Goal: Information Seeking & Learning: Learn about a topic

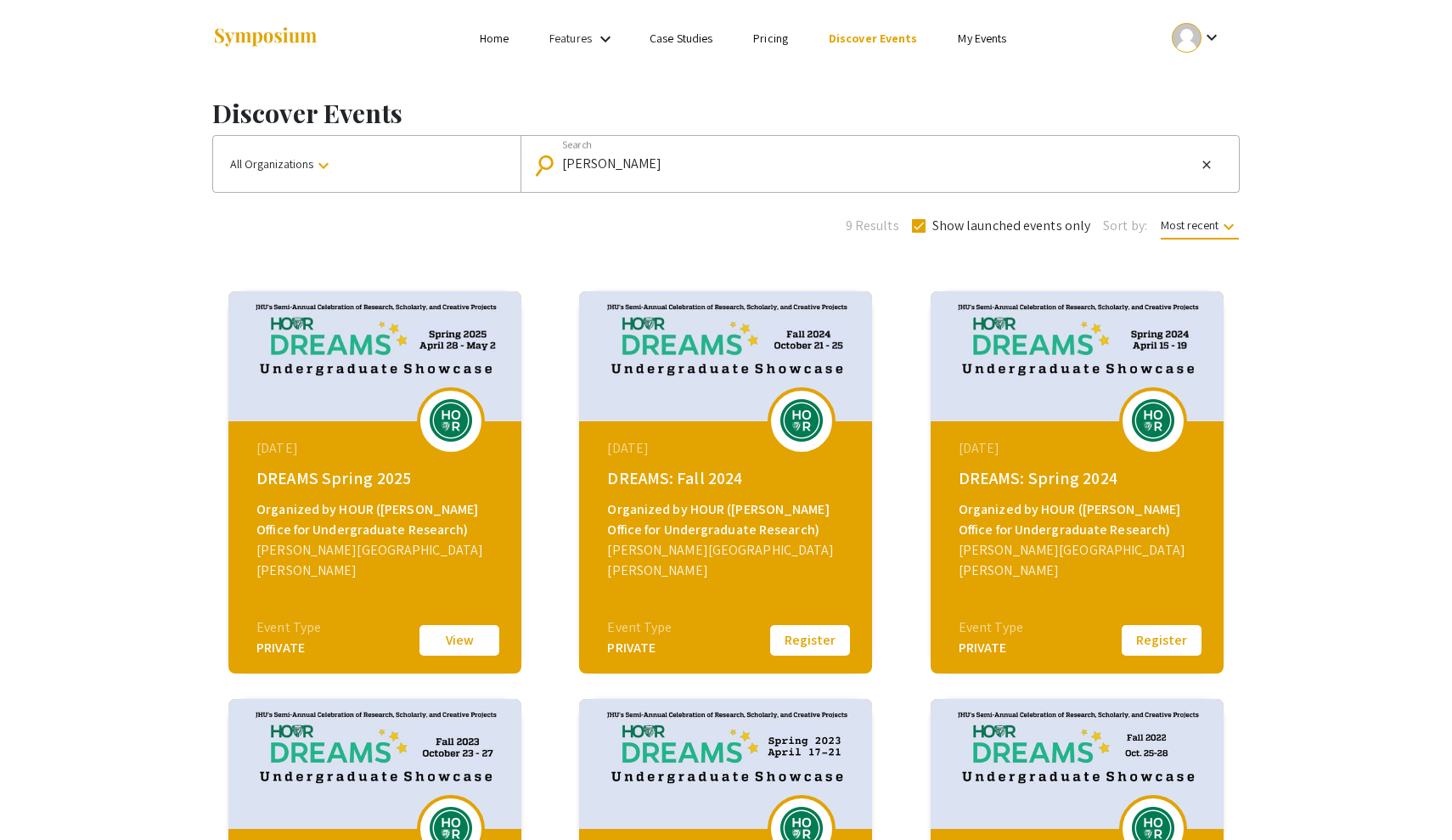
click at [723, 553] on div "[PERSON_NAME][GEOGRAPHIC_DATA][PERSON_NAME]" at bounding box center [727, 560] width 241 height 41
click at [489, 639] on button "View" at bounding box center [459, 640] width 84 height 36
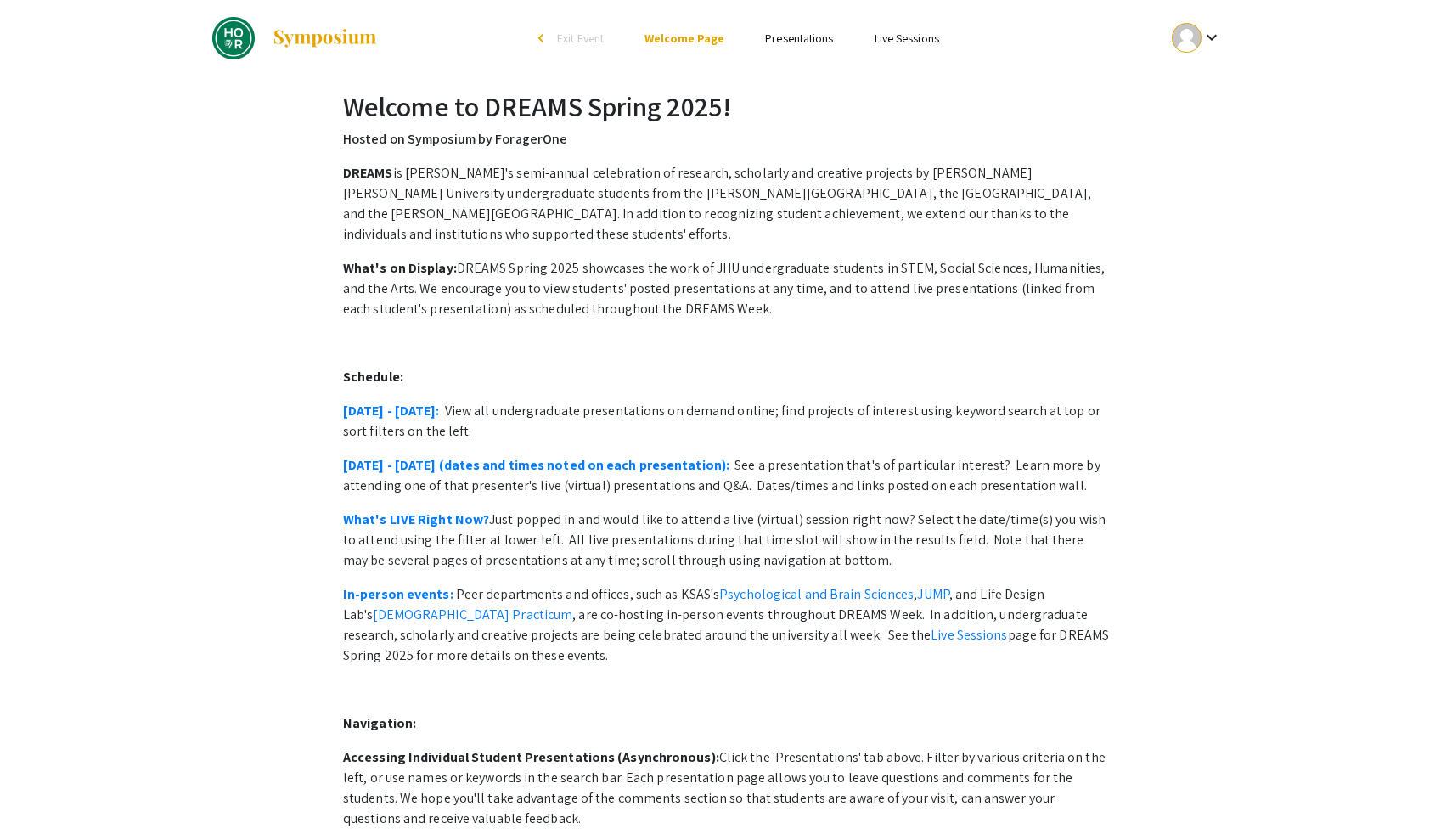
click at [782, 43] on link "Presentations" at bounding box center [799, 38] width 68 height 15
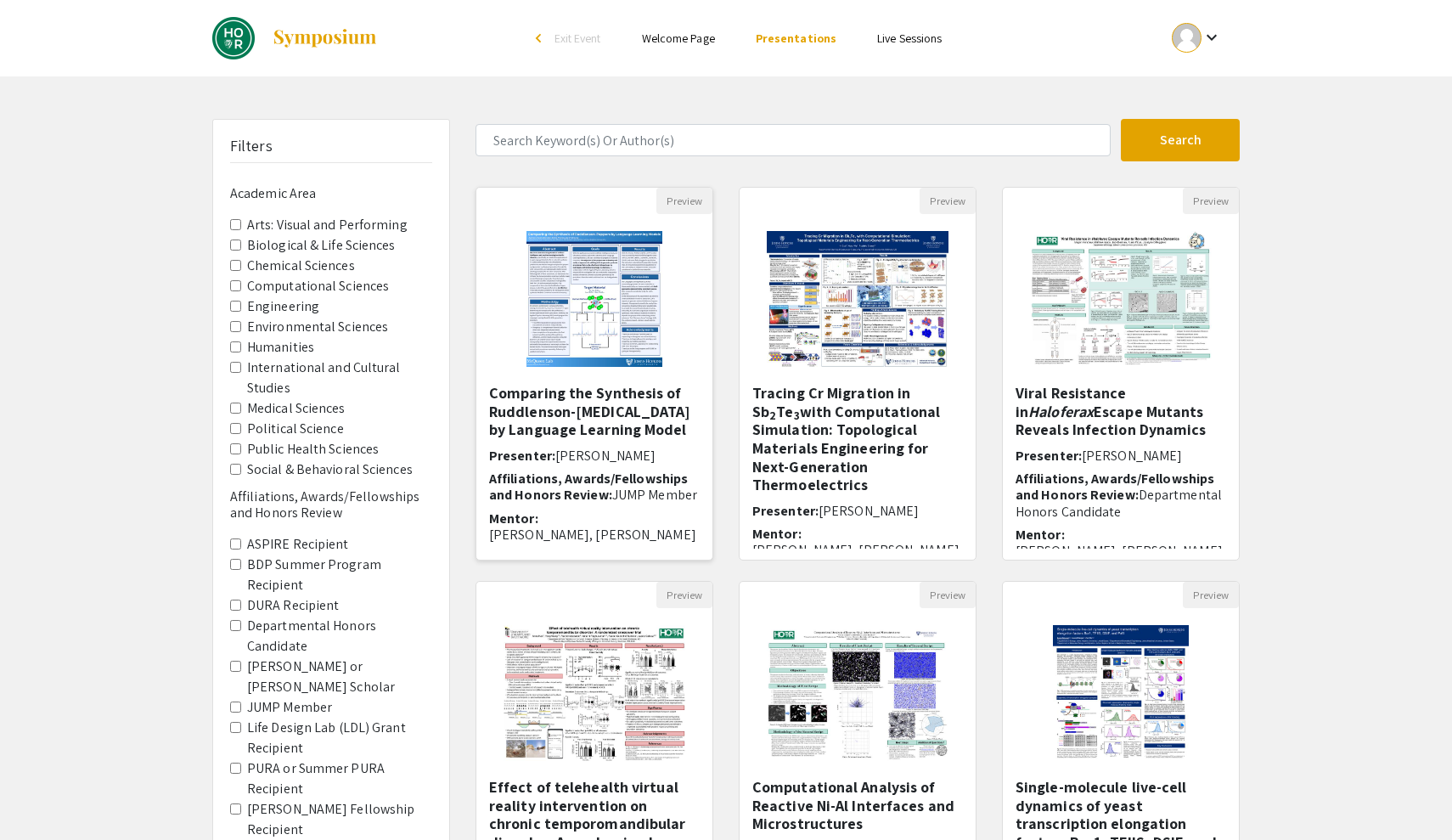
click at [588, 440] on div "Comparing the Synthesis of Ruddlenson-[MEDICAL_DATA] by Language Learning Model…" at bounding box center [594, 466] width 211 height 165
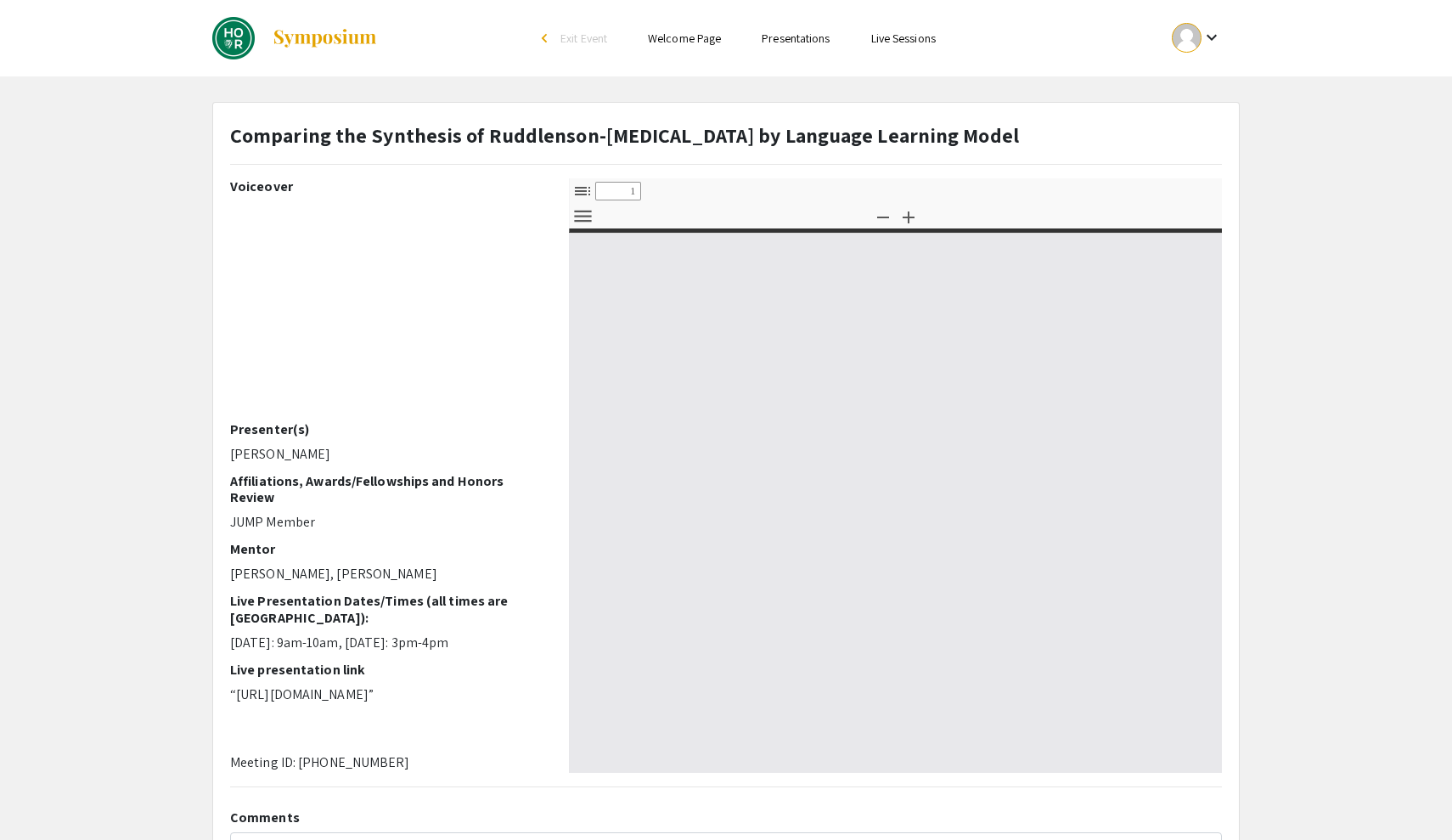
select select "custom"
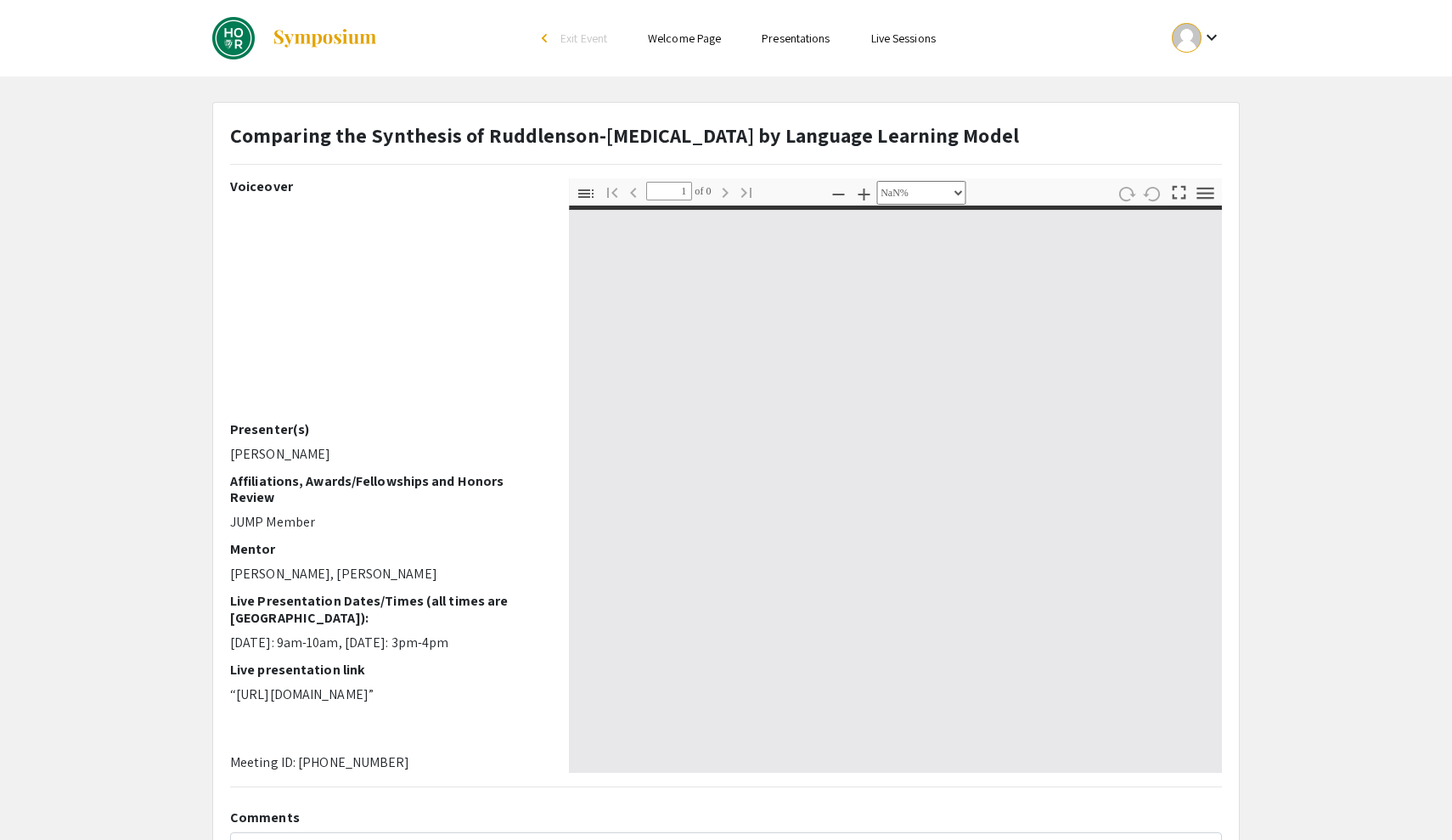
type input "0"
select select "custom"
type input "1"
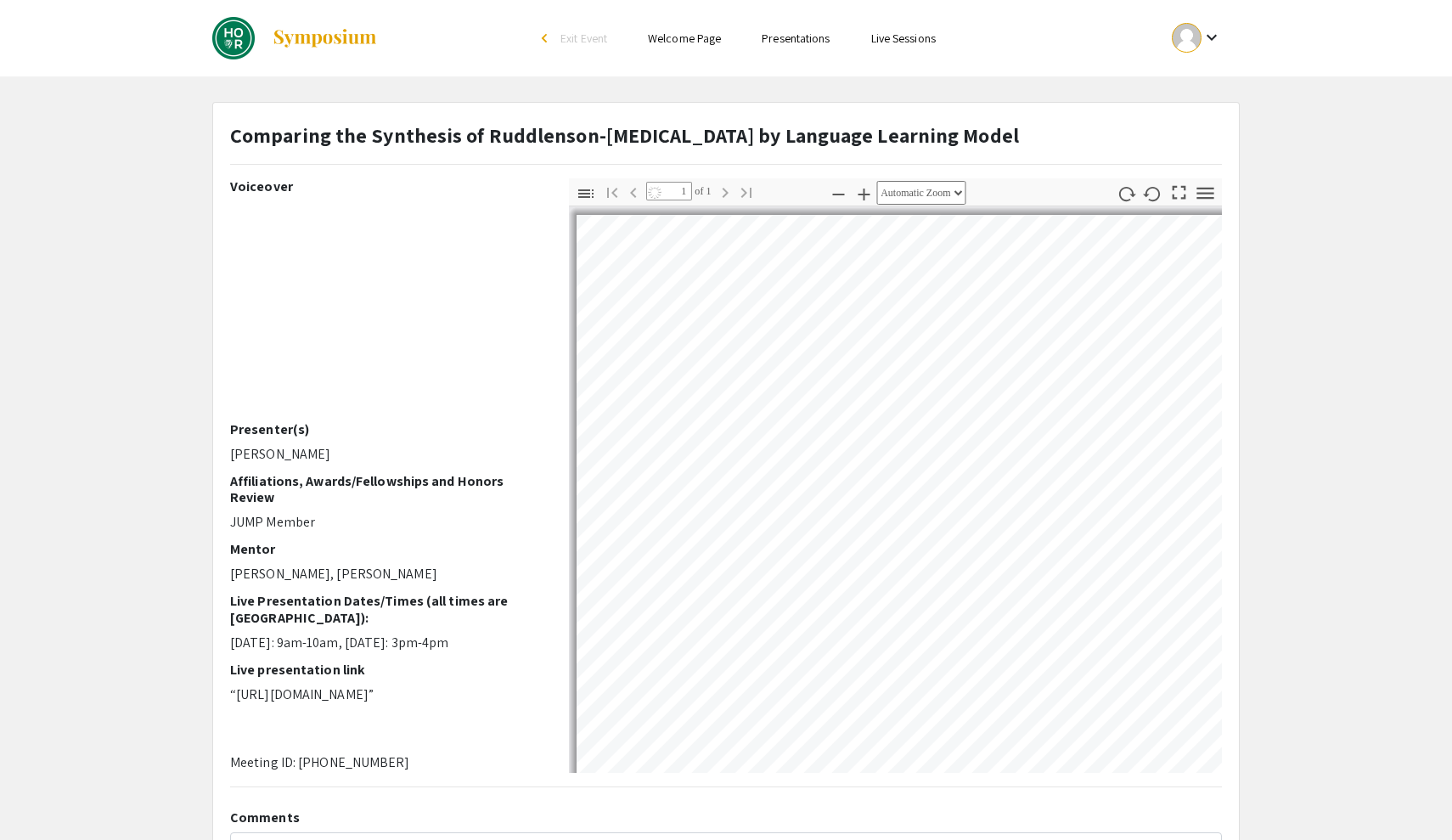
select select "auto"
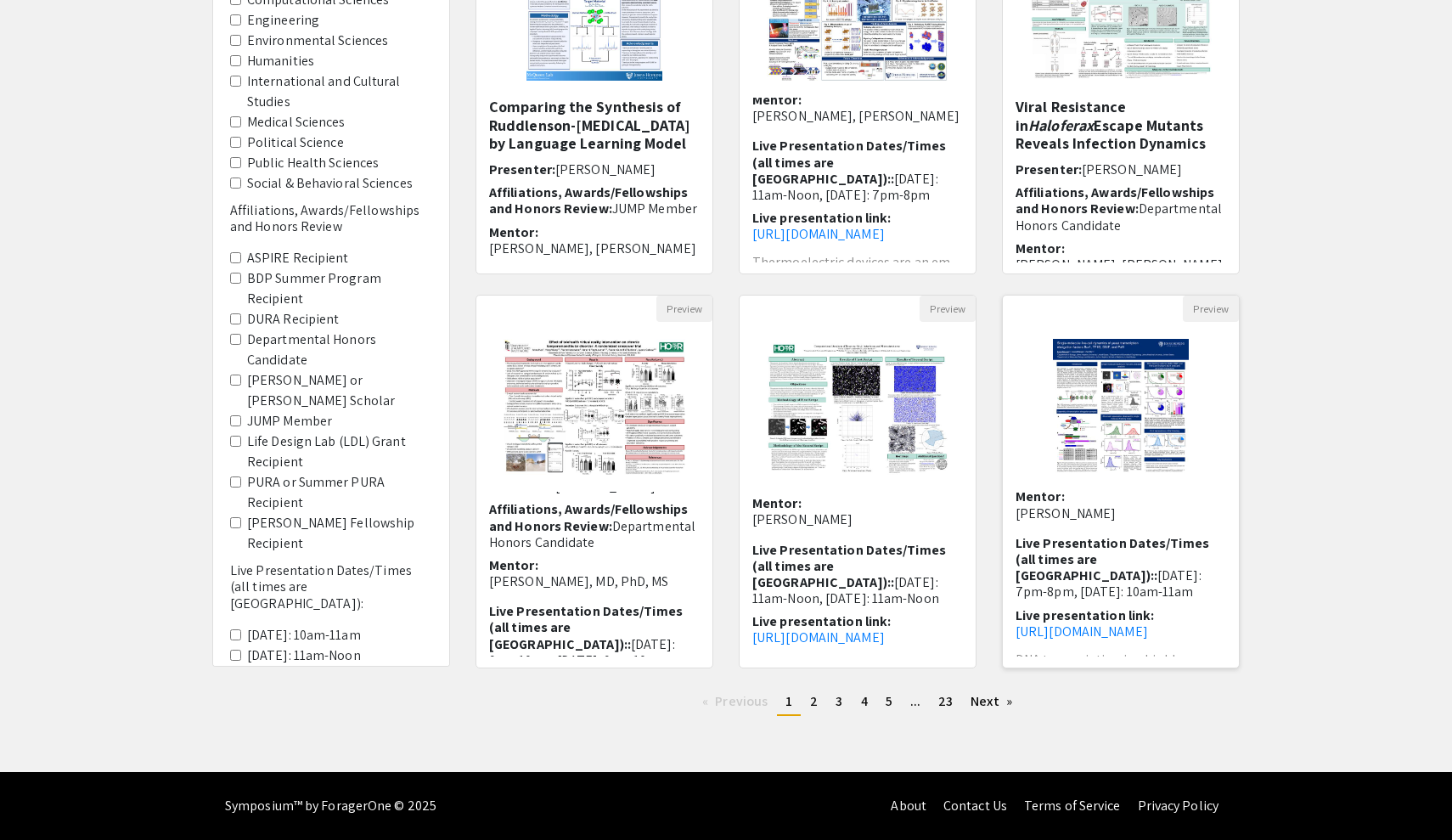
scroll to position [218, 0]
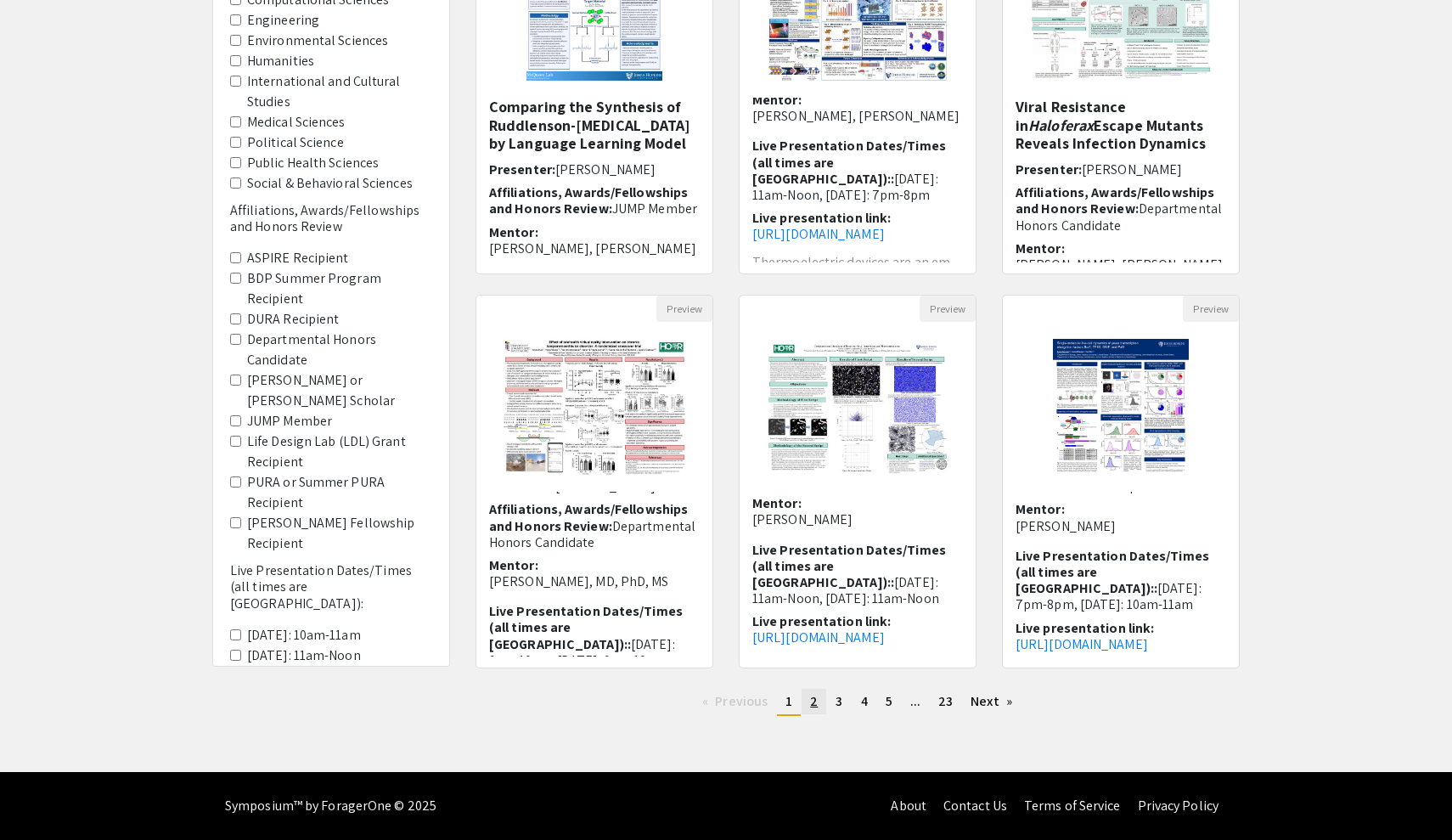
click at [821, 707] on link "page 2" at bounding box center [813, 701] width 25 height 26
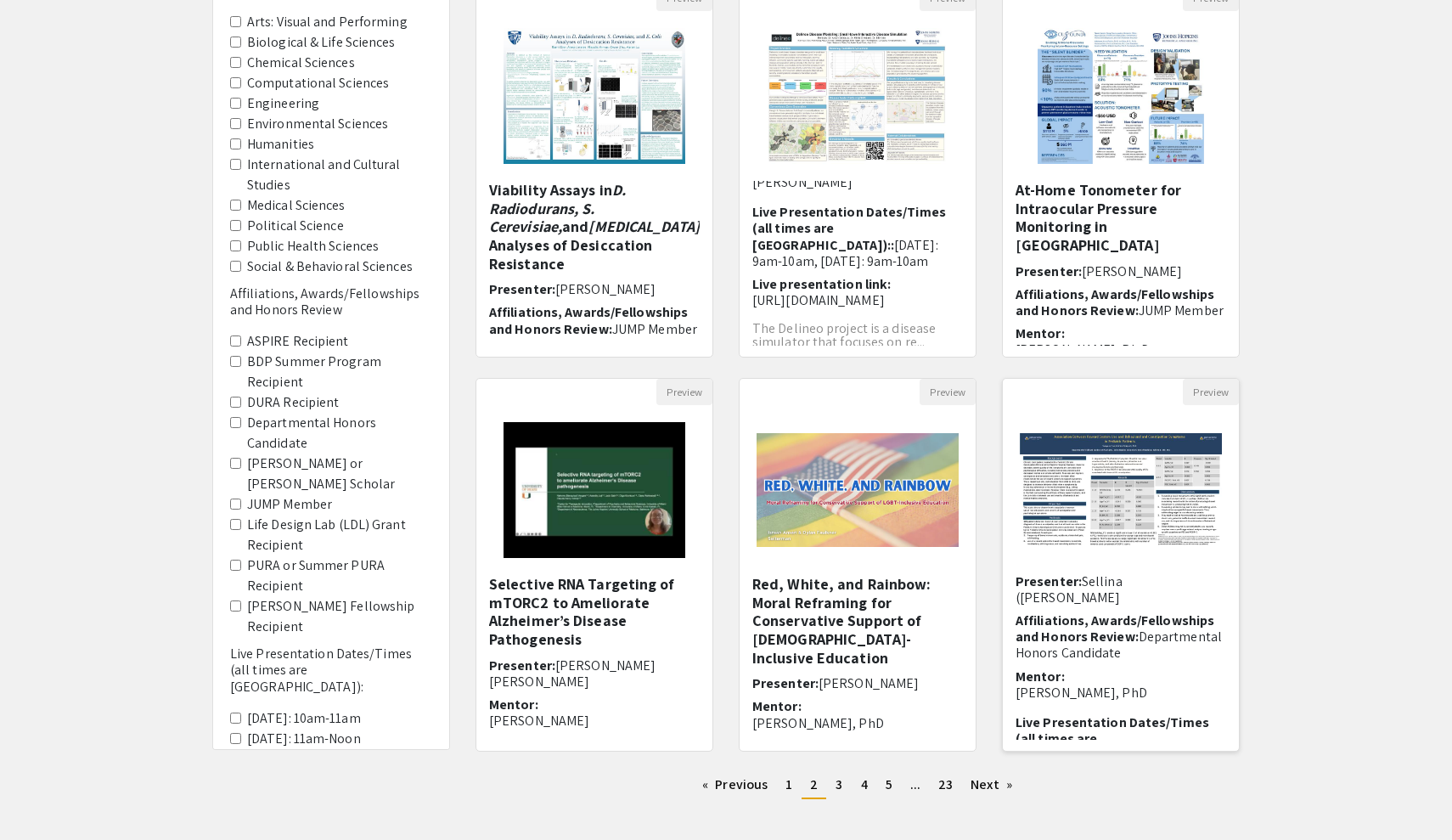
scroll to position [92, 0]
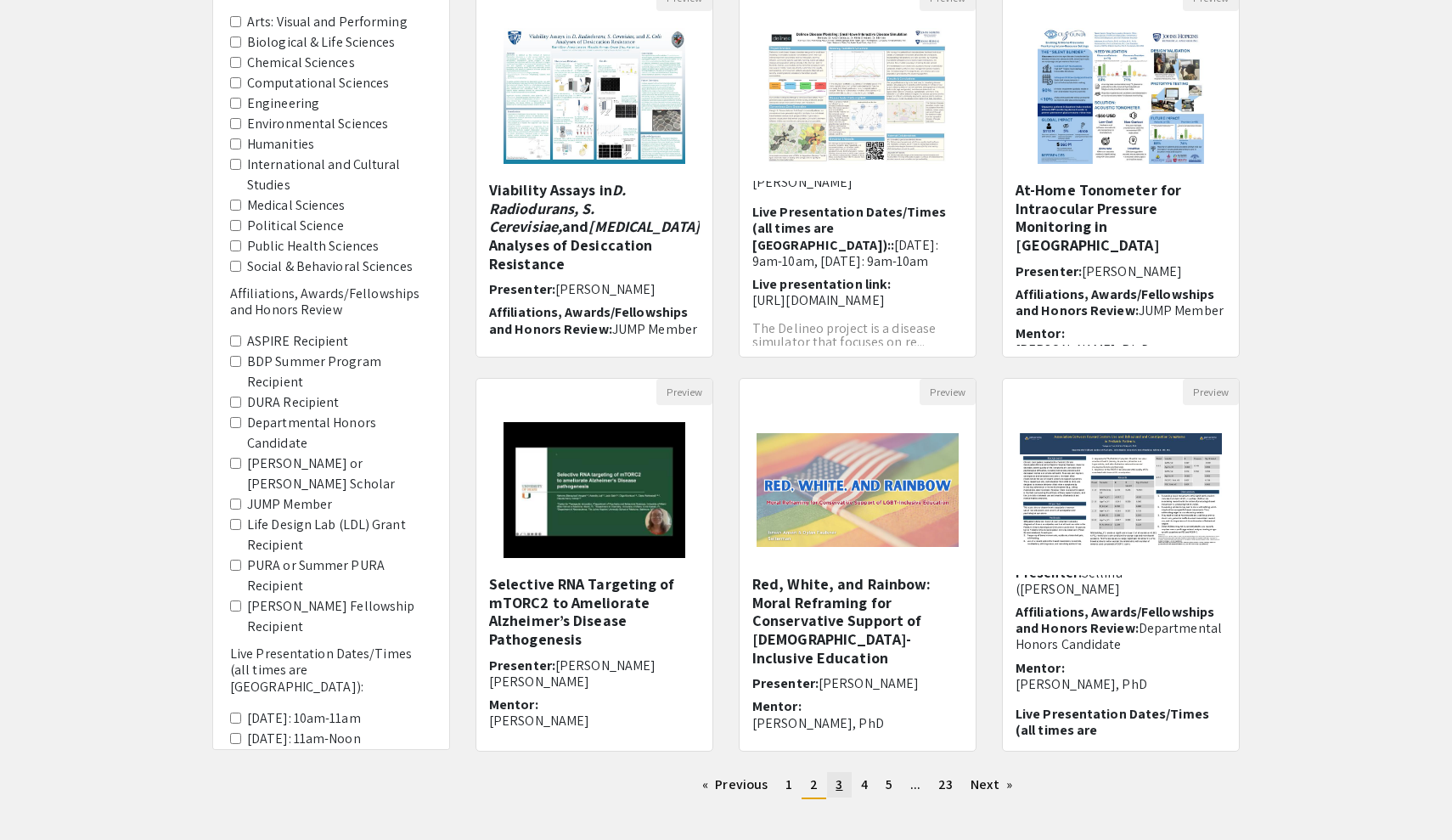
click at [846, 786] on link "page 3" at bounding box center [839, 784] width 24 height 26
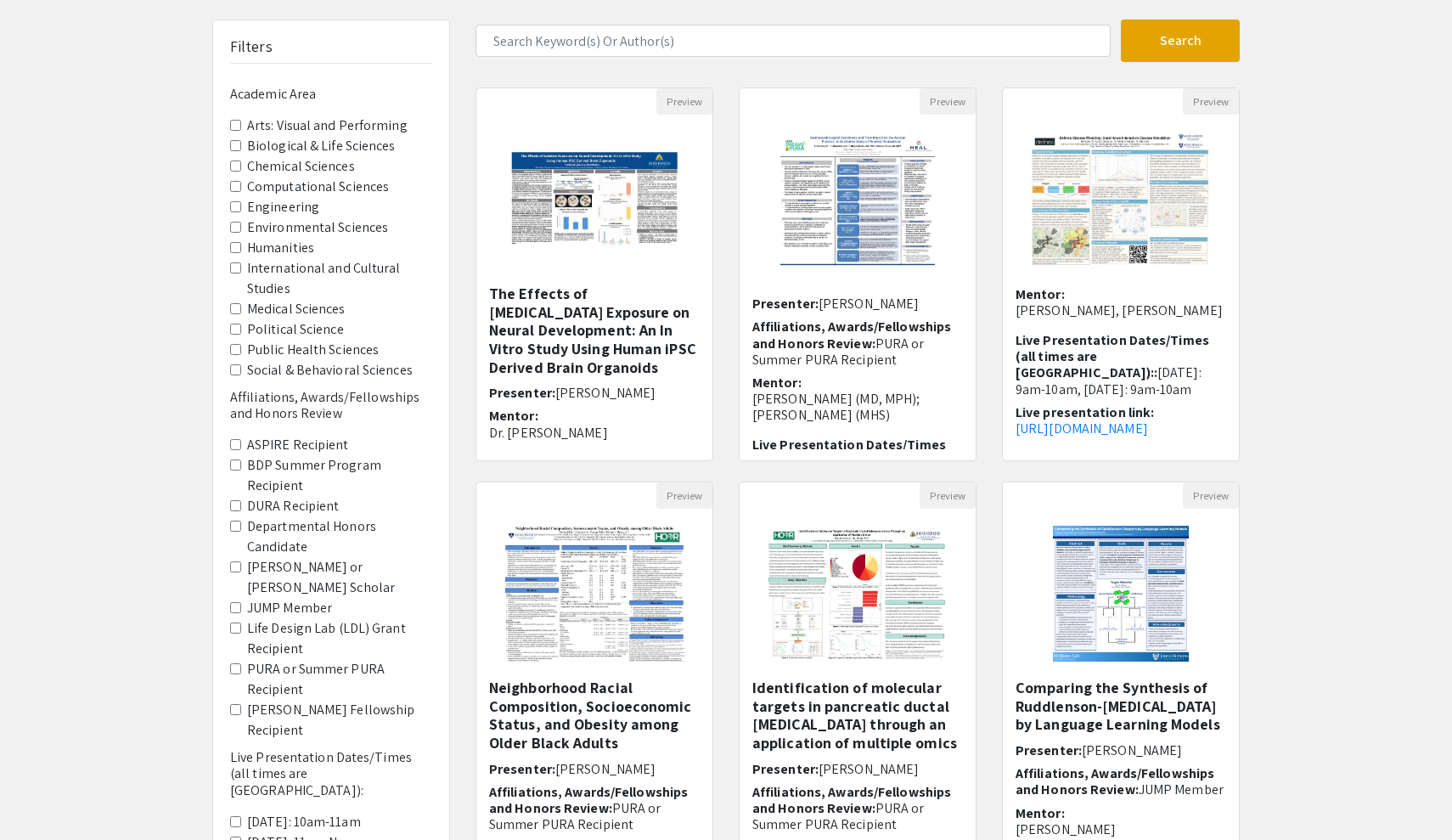
scroll to position [286, 0]
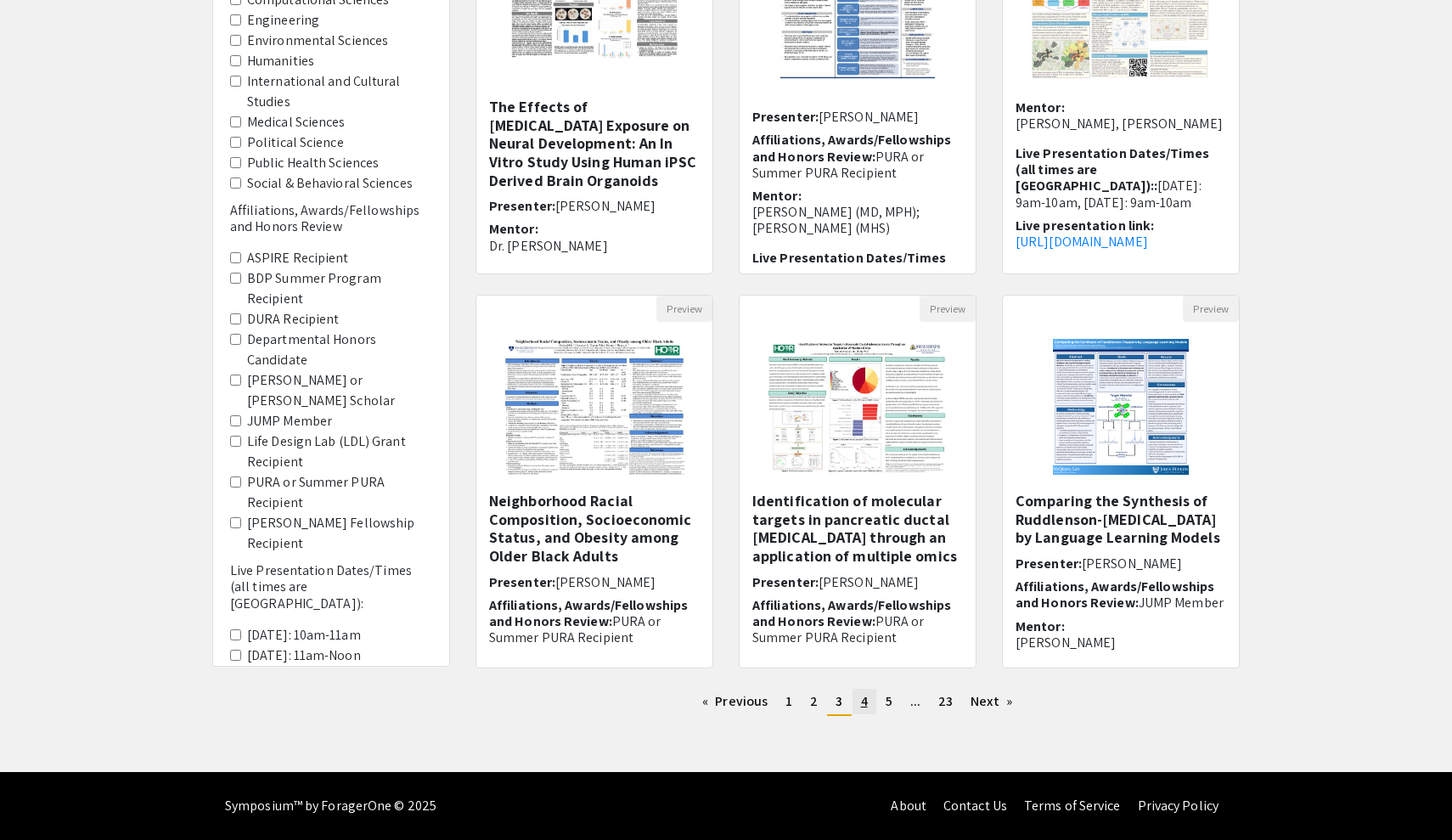
click at [863, 701] on span "4" at bounding box center [864, 701] width 7 height 18
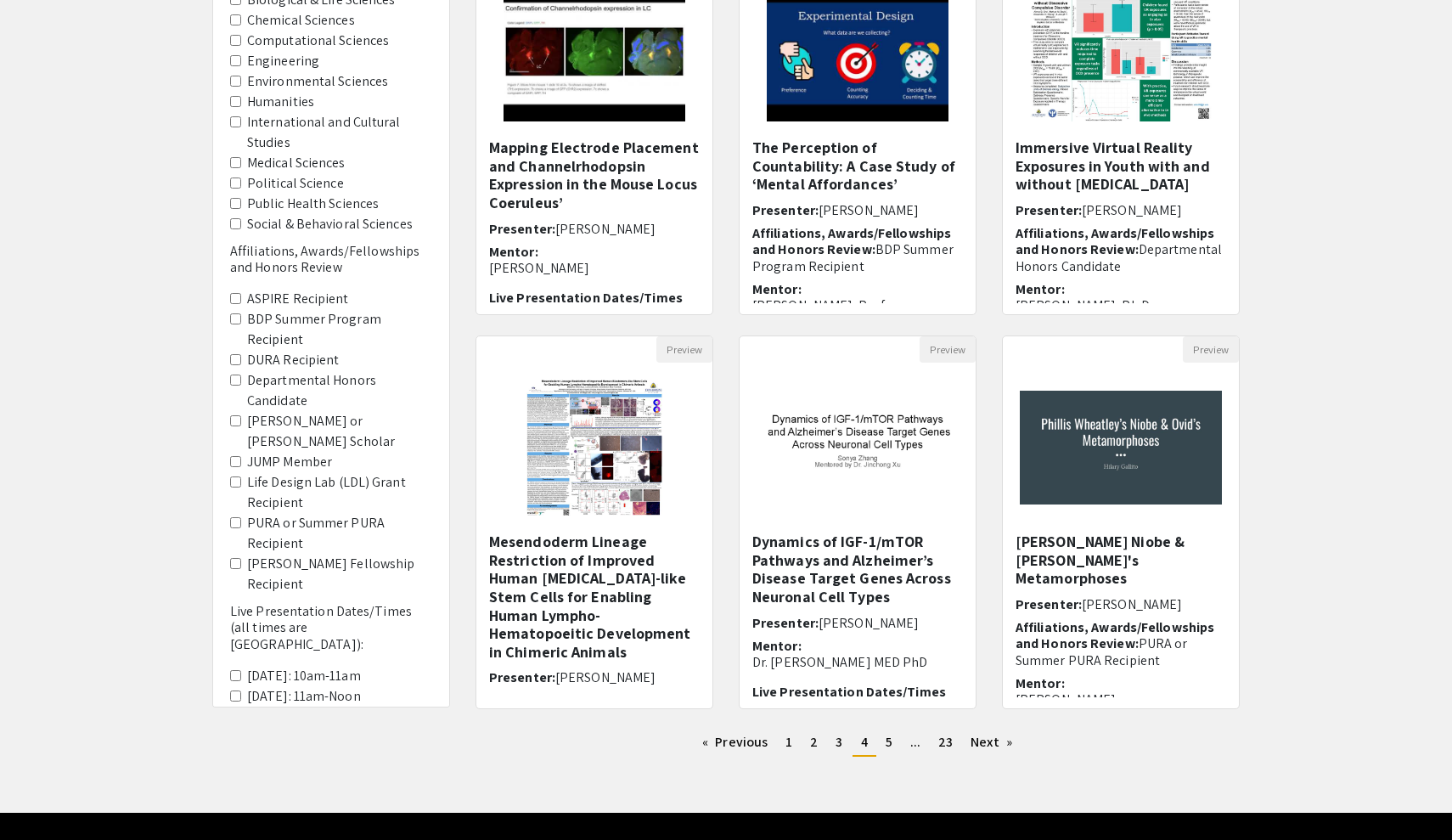
scroll to position [254, 0]
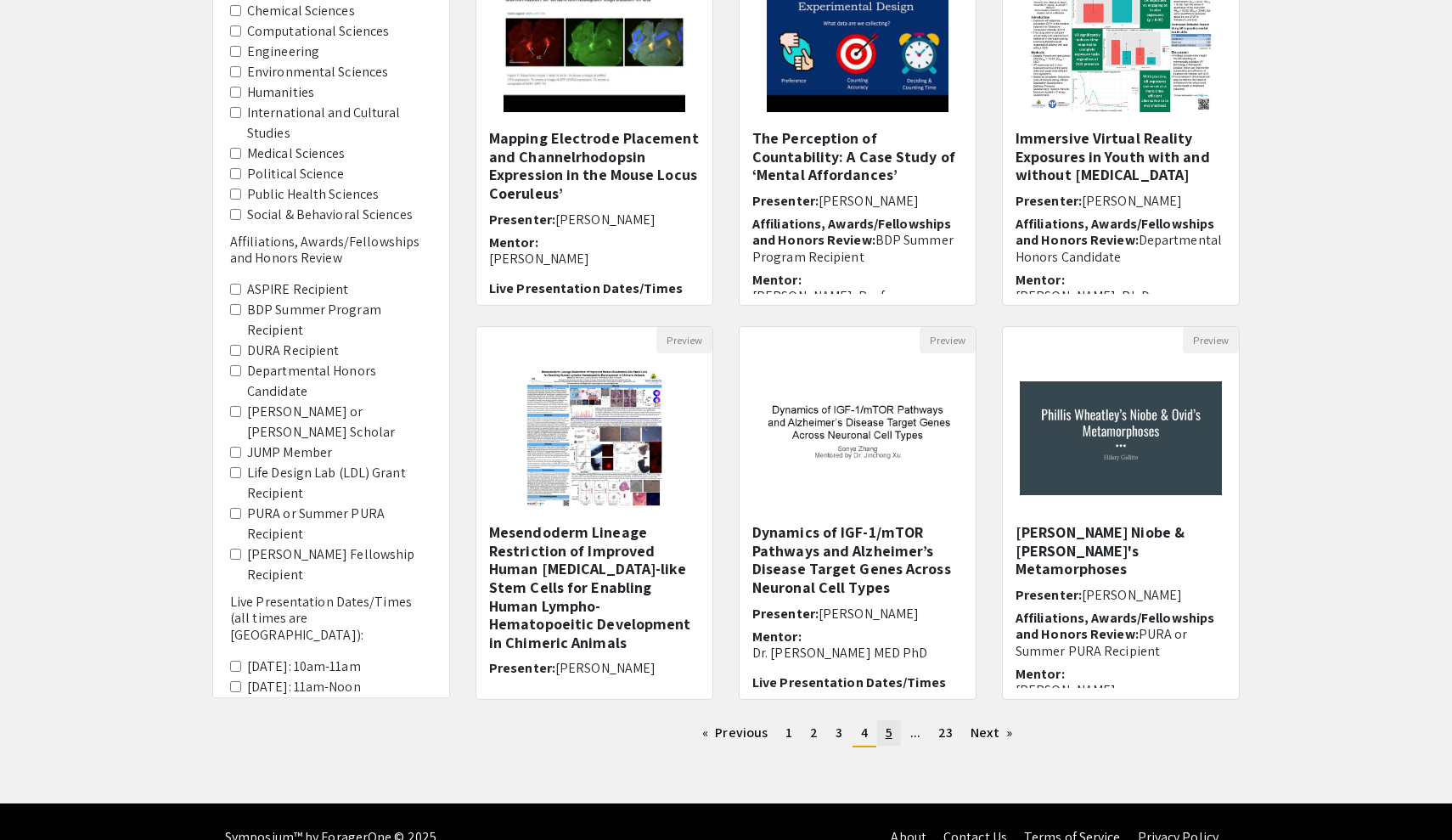
click at [887, 729] on span "5" at bounding box center [889, 732] width 7 height 18
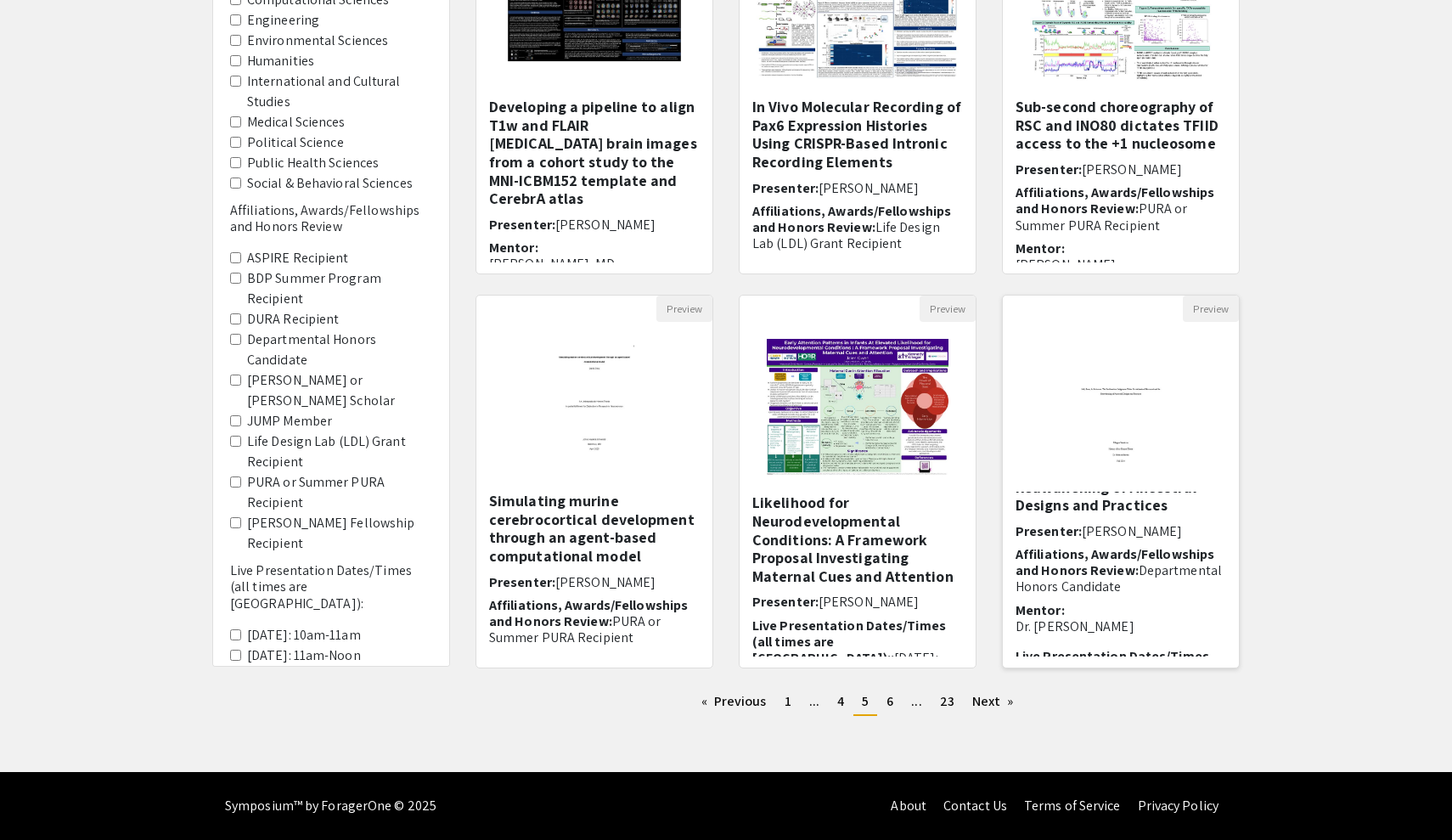
scroll to position [88, 0]
click at [899, 704] on link "page 6" at bounding box center [890, 701] width 24 height 26
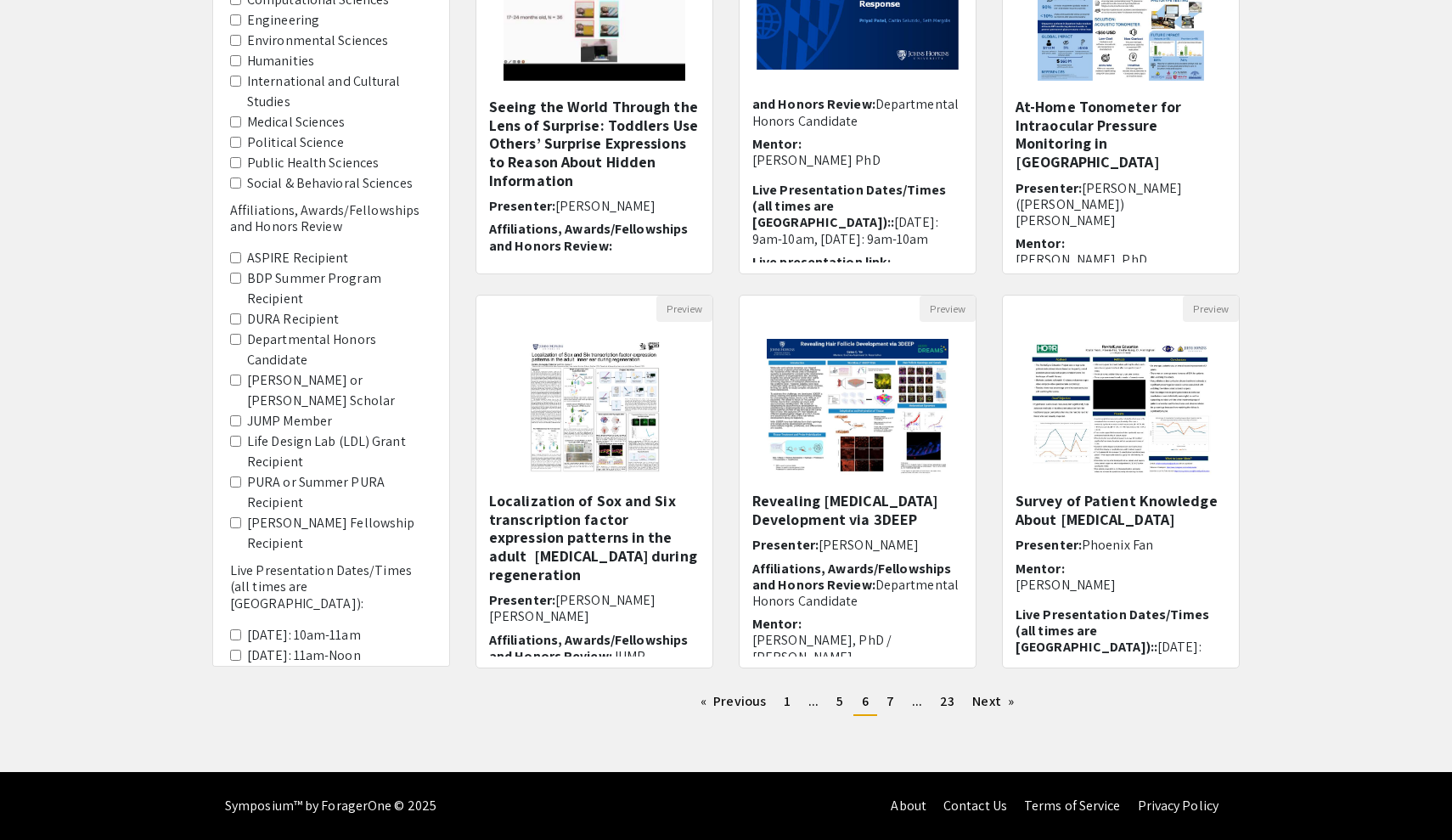
scroll to position [286, 0]
click at [892, 704] on span "7" at bounding box center [891, 701] width 8 height 18
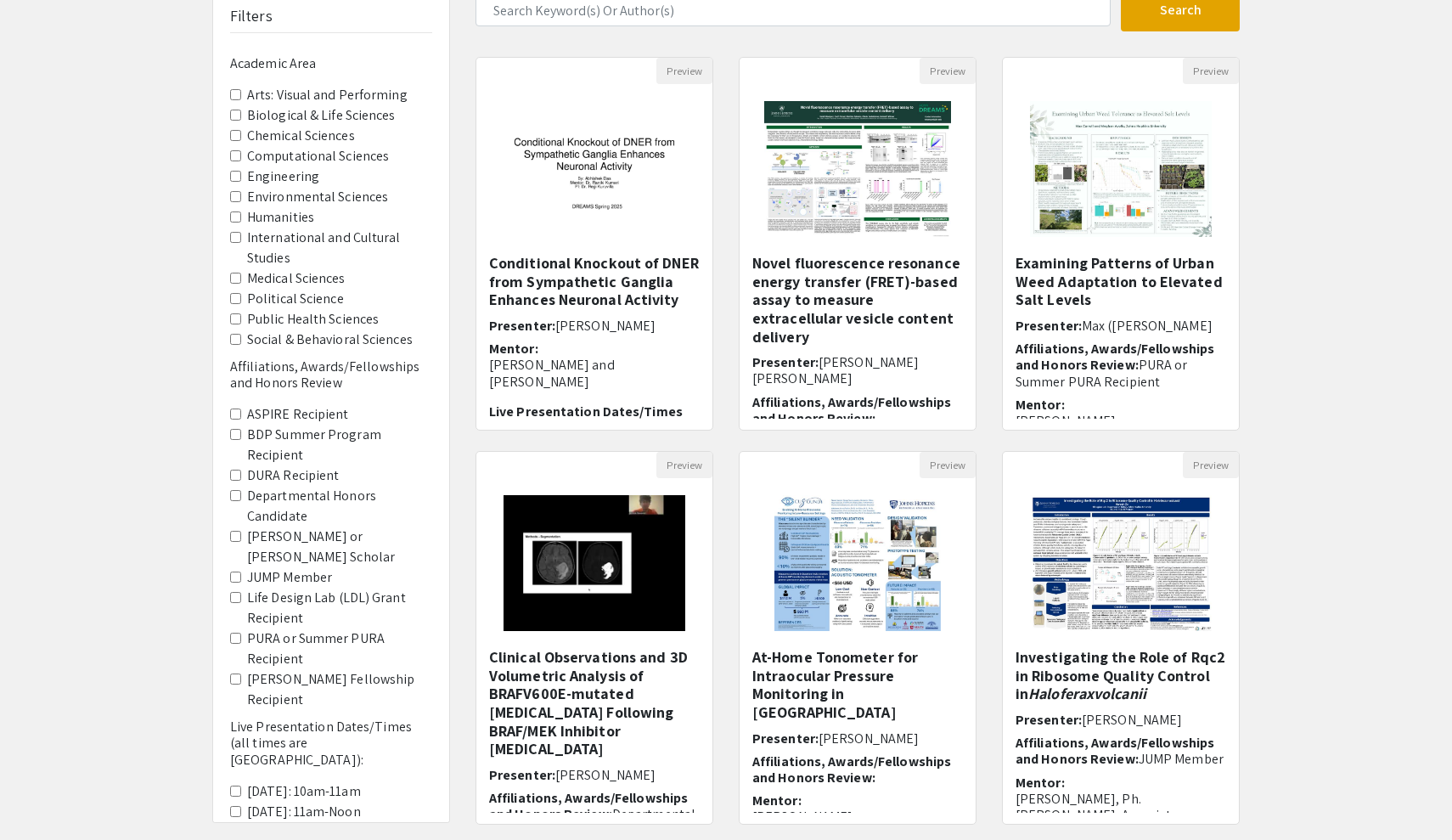
scroll to position [210, 0]
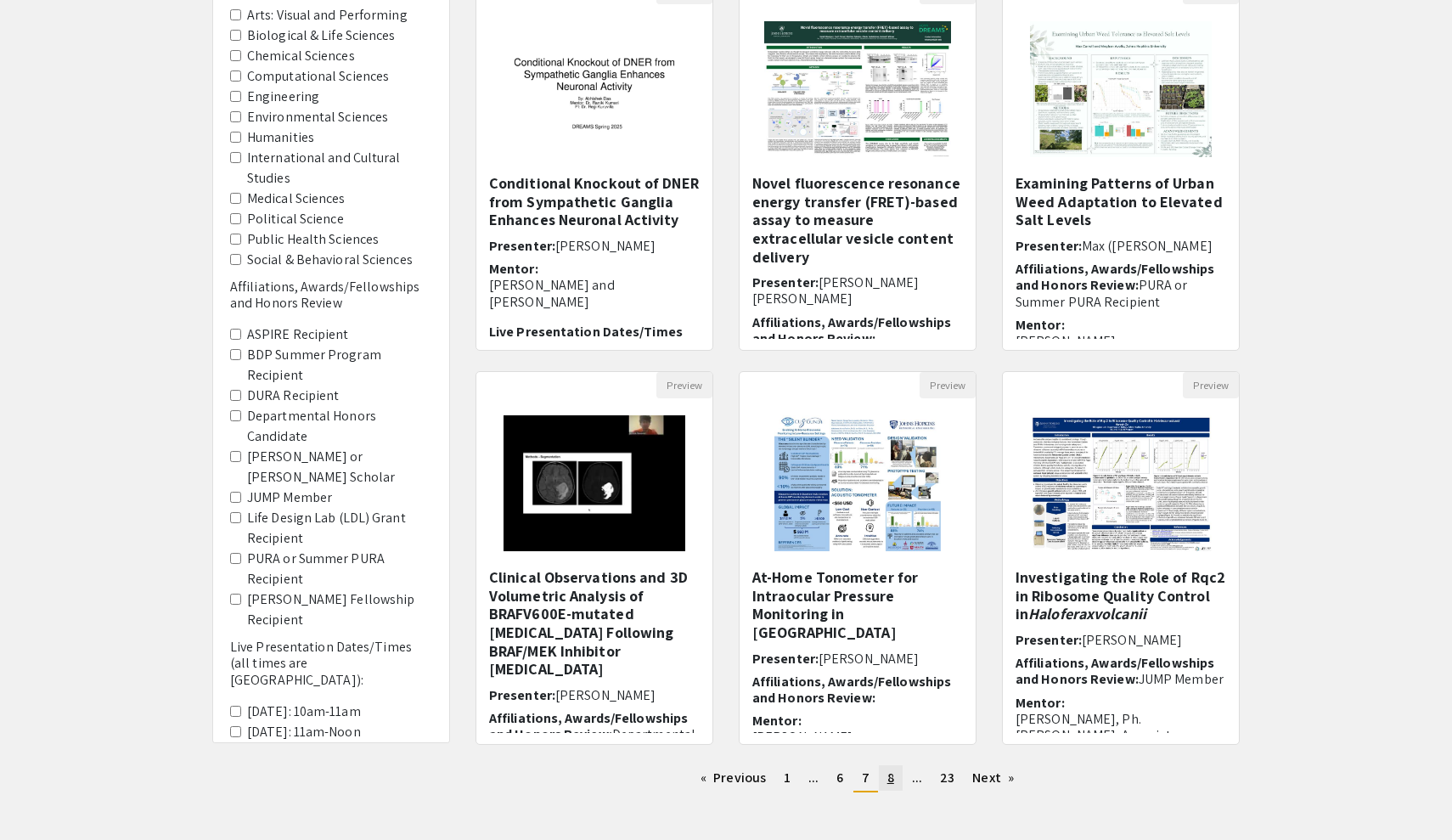
click at [892, 784] on span "8" at bounding box center [890, 777] width 7 height 18
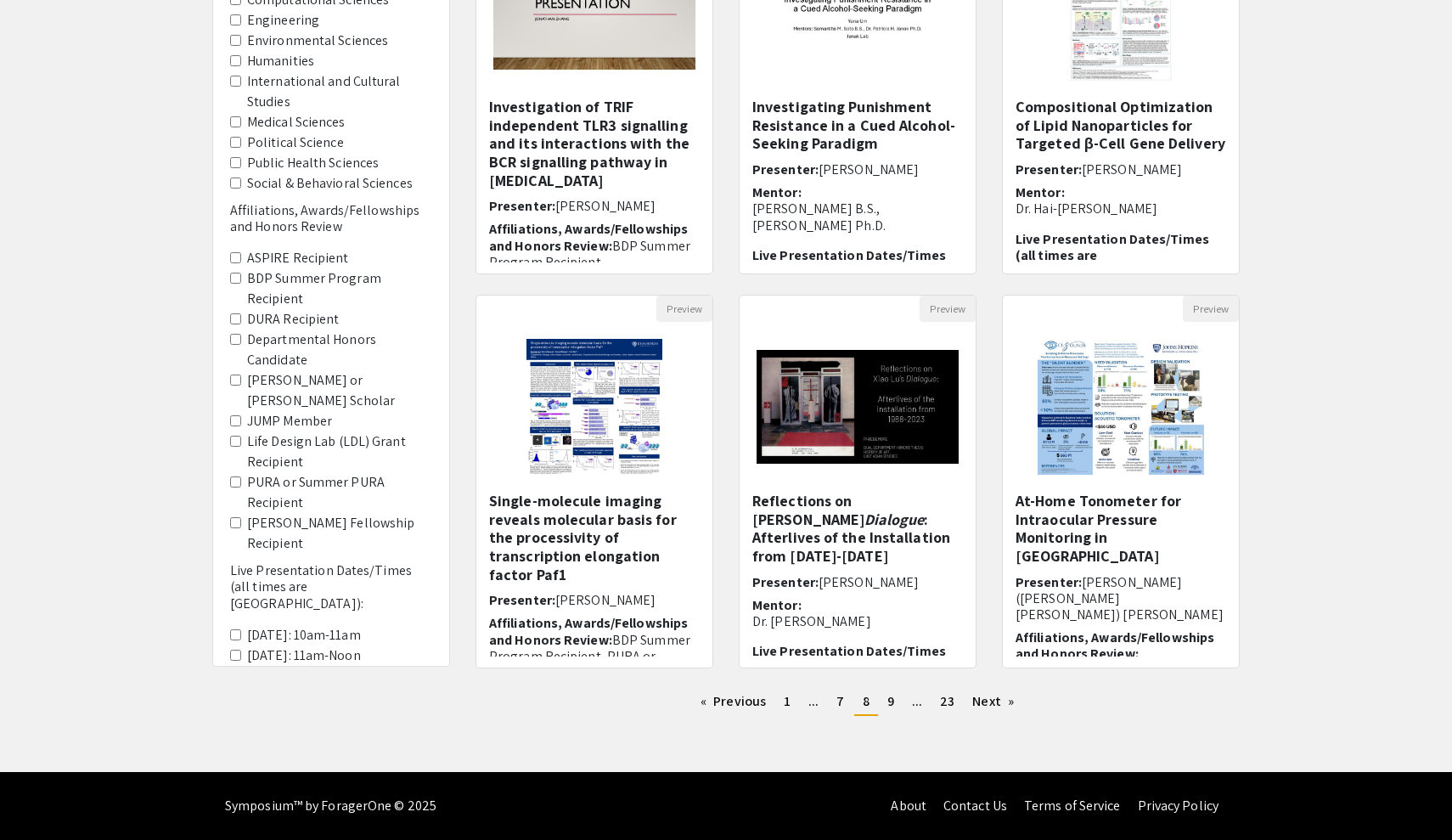
scroll to position [286, 0]
click at [887, 707] on span "9" at bounding box center [890, 701] width 7 height 18
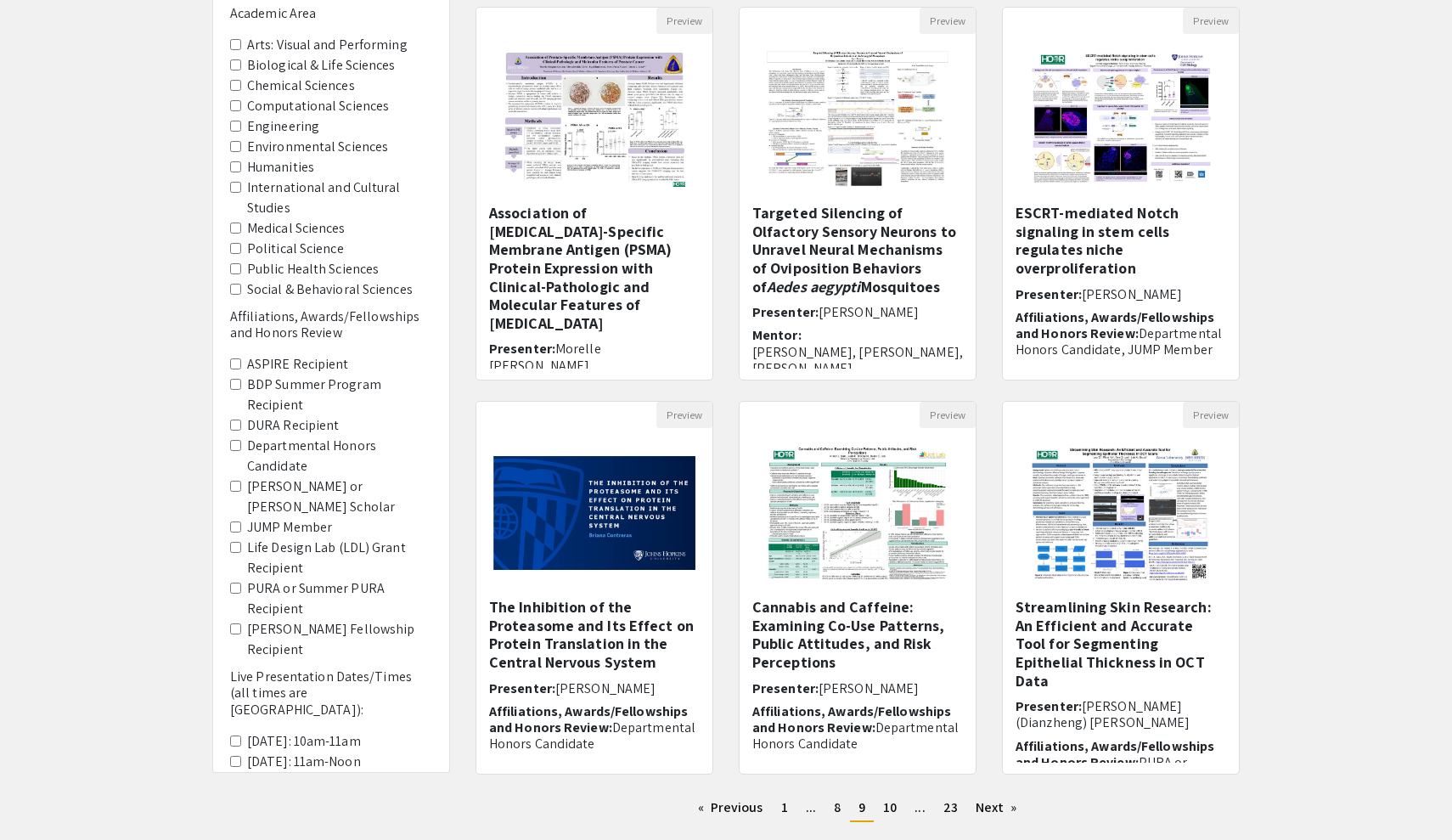
scroll to position [186, 0]
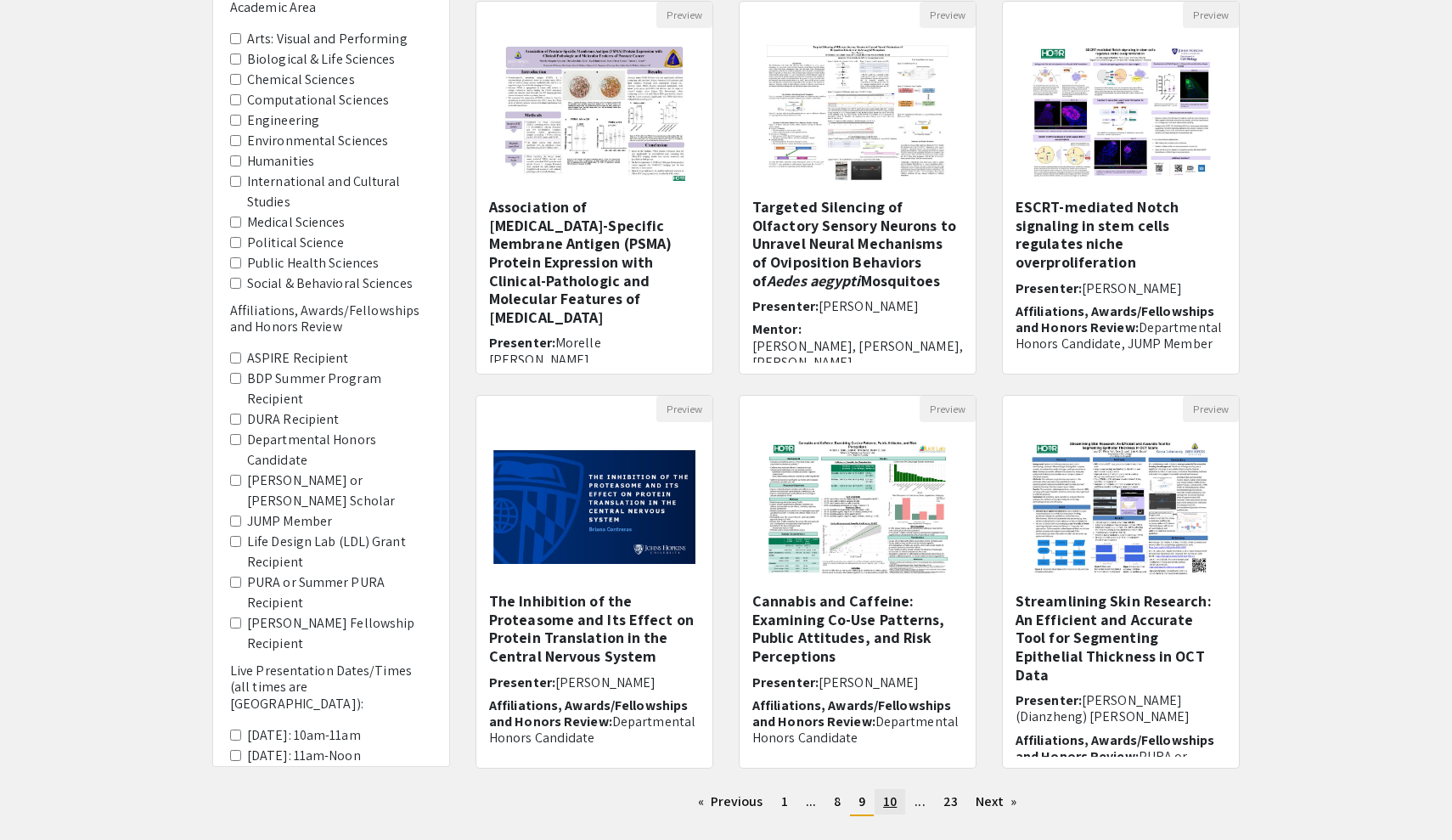
click at [892, 804] on span "10" at bounding box center [890, 801] width 14 height 18
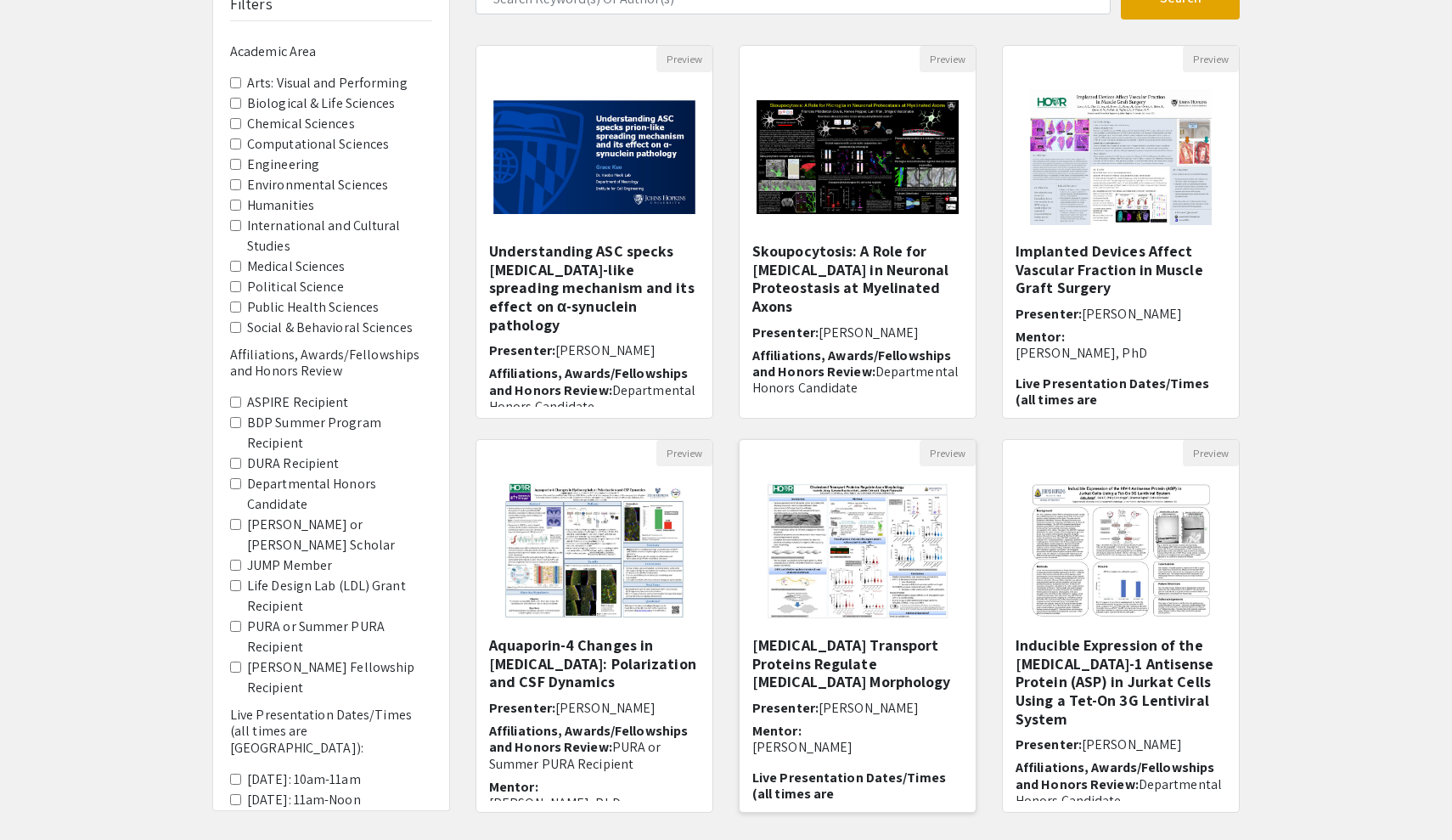
scroll to position [210, 0]
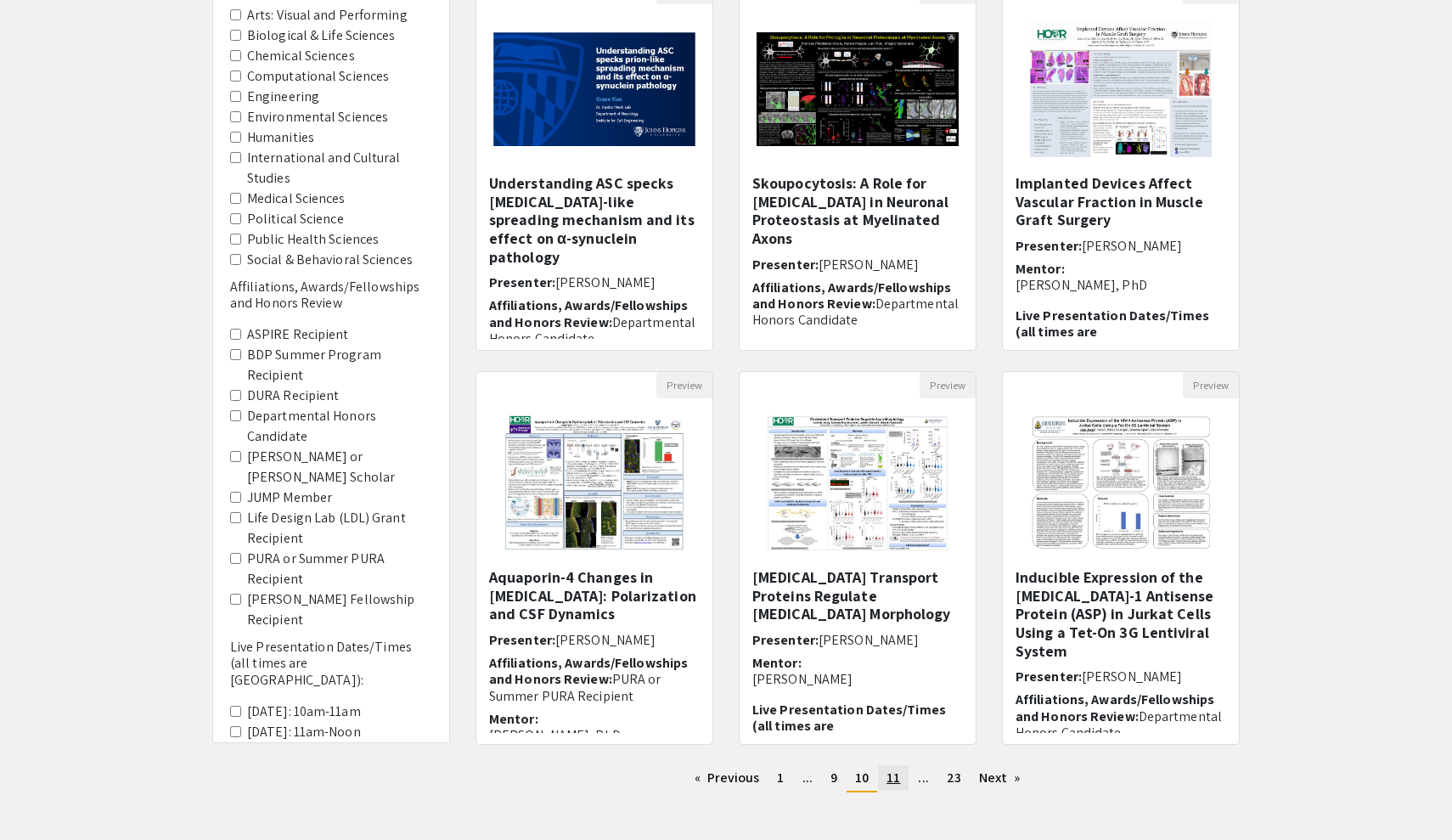
click at [892, 773] on span "11" at bounding box center [894, 777] width 14 height 18
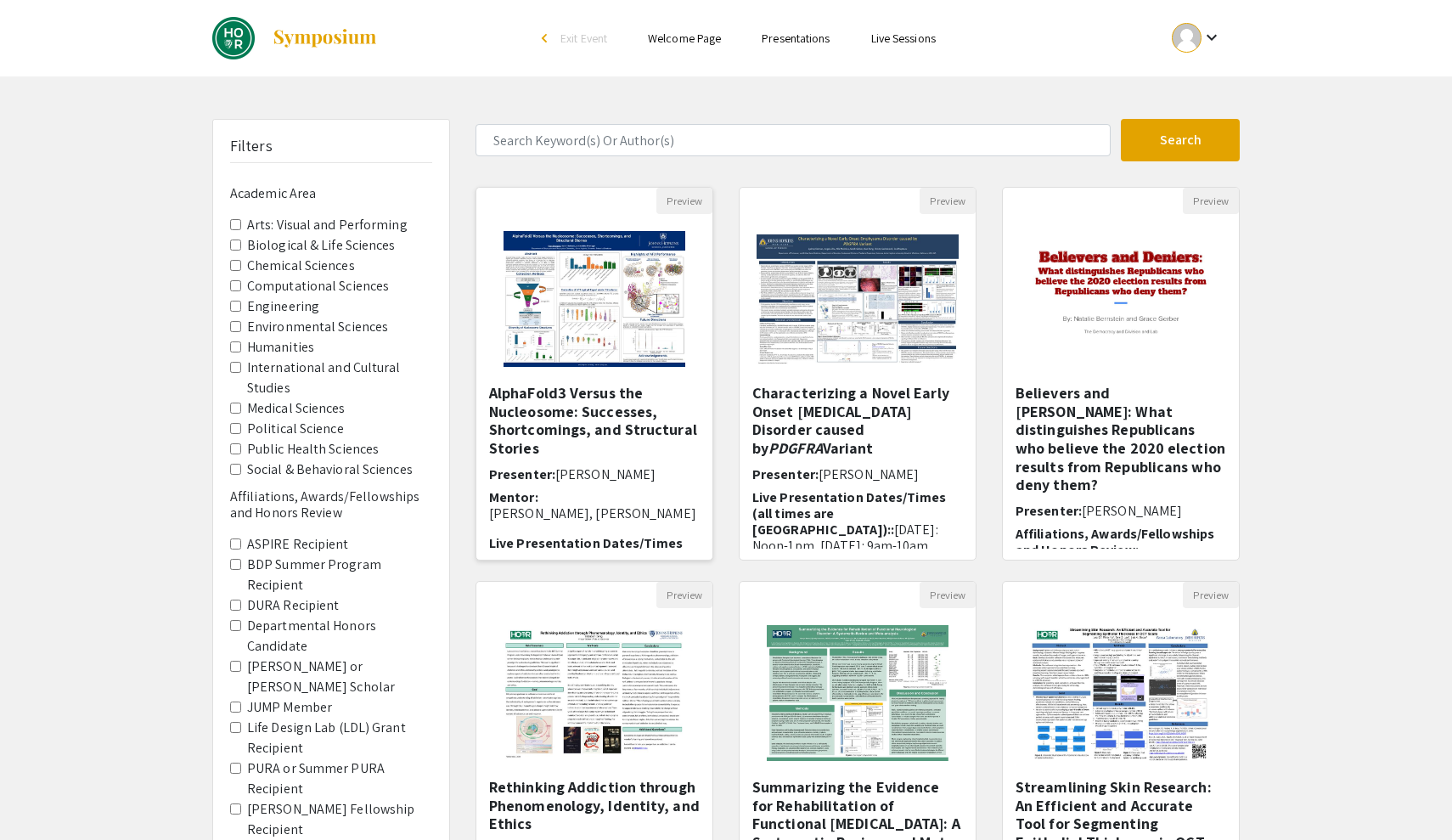
click at [530, 417] on h5 "AlphaFold3 Versus the Nucleosome: Successes, Shortcomings, and Structural Stori…" at bounding box center [594, 420] width 211 height 73
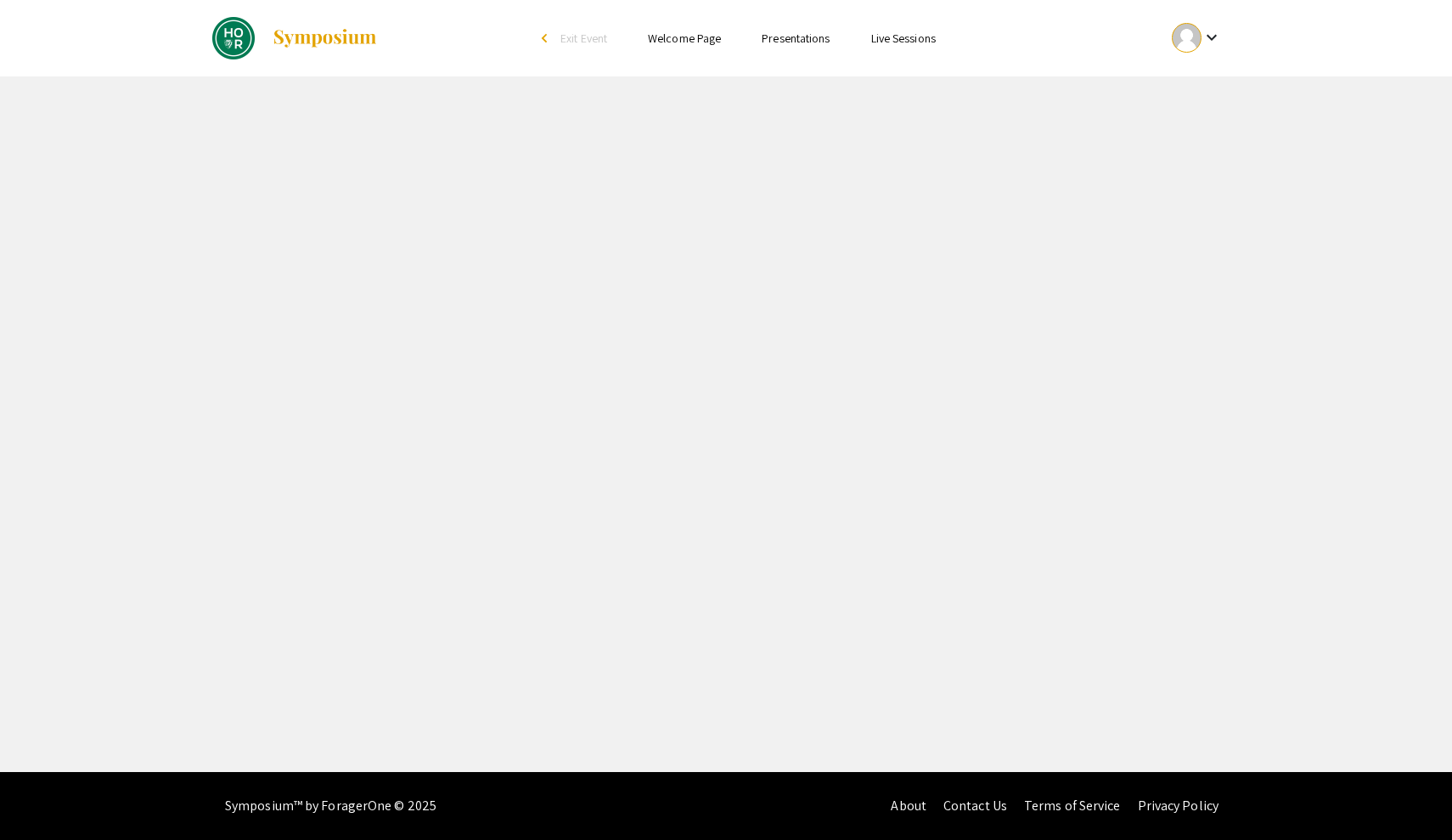
select select "custom"
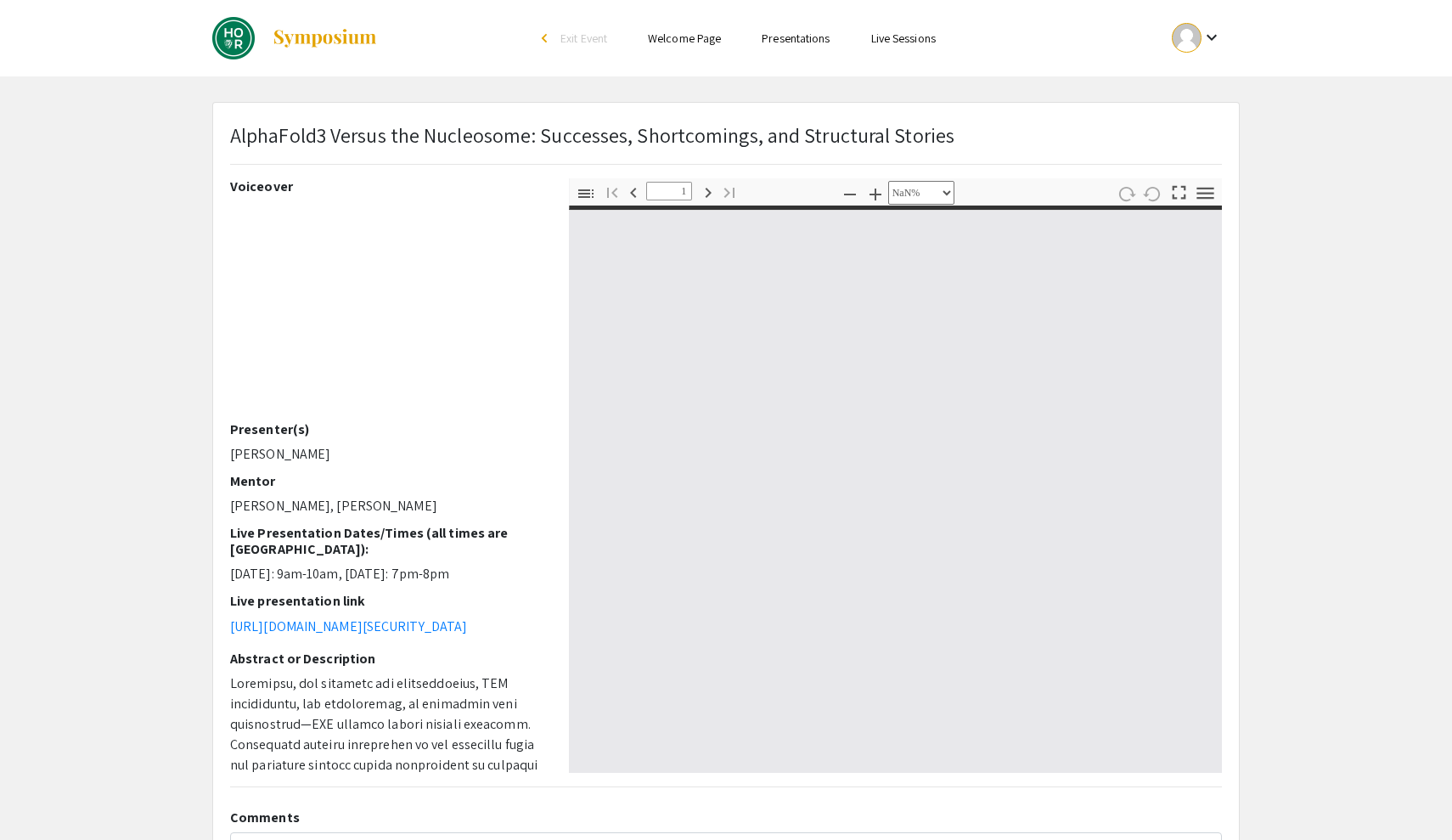
type input "0"
select select "custom"
type input "1"
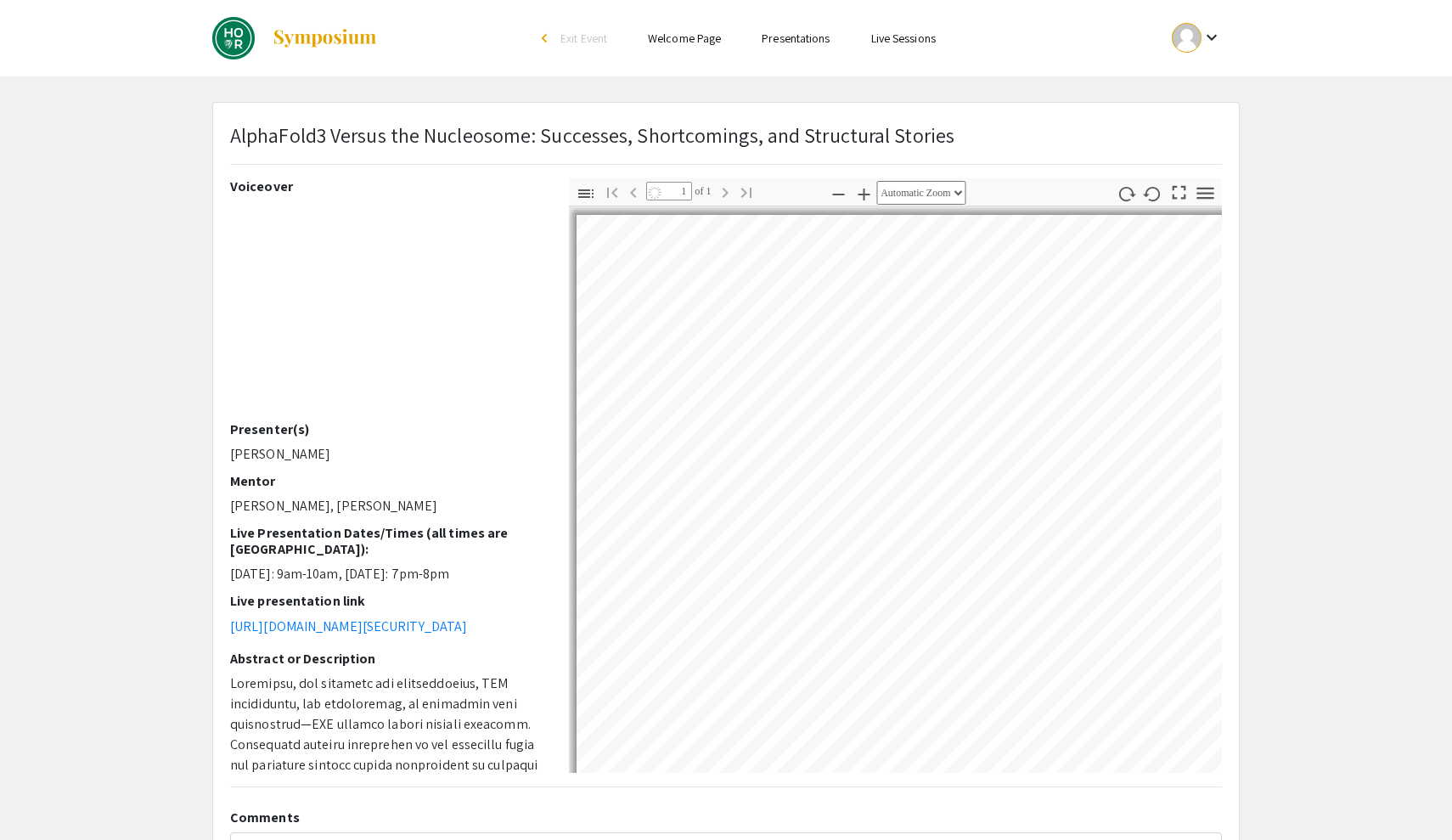
select select "auto"
